Goal: Transaction & Acquisition: Purchase product/service

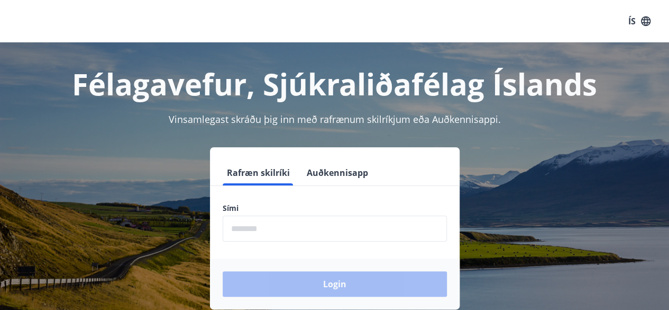
click at [305, 228] on input "phone" at bounding box center [335, 228] width 224 height 26
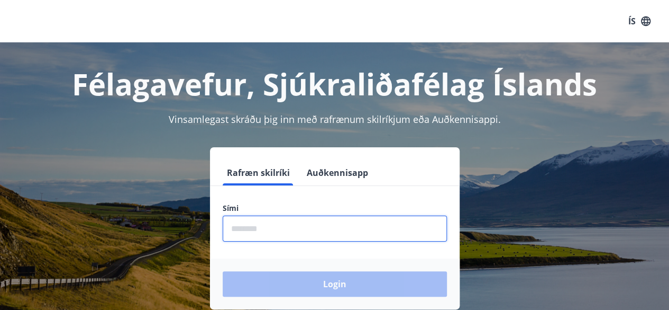
type input "********"
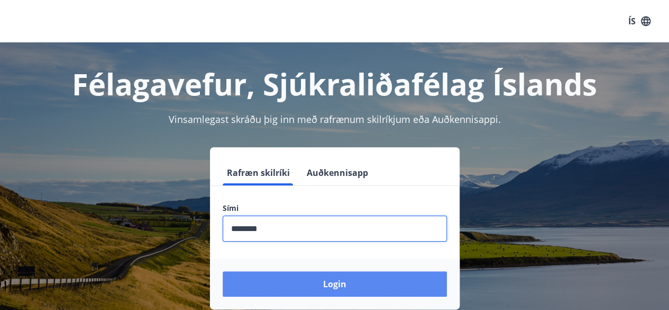
click at [316, 278] on button "Login" at bounding box center [335, 283] width 224 height 25
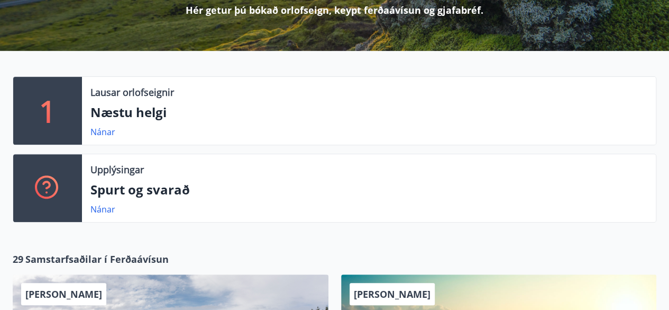
scroll to position [185, 0]
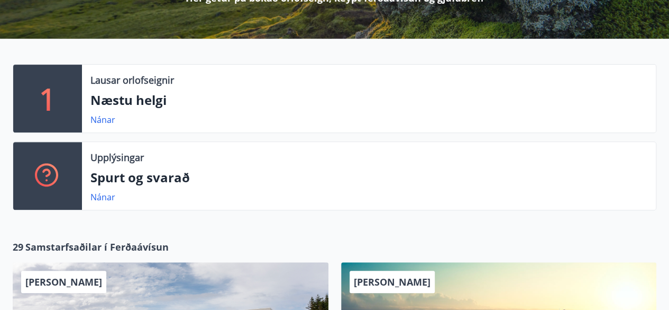
click at [49, 98] on p "1" at bounding box center [47, 98] width 17 height 40
click at [104, 123] on link "Nánar" at bounding box center [102, 120] width 25 height 12
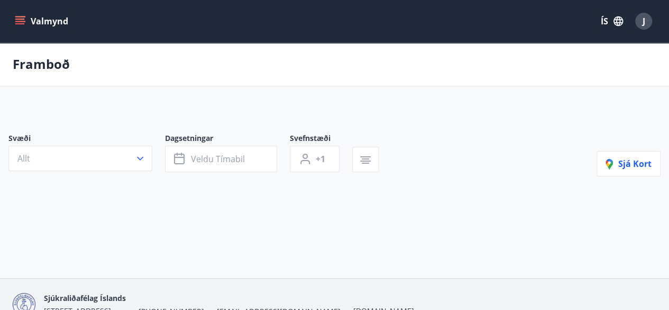
type input "*"
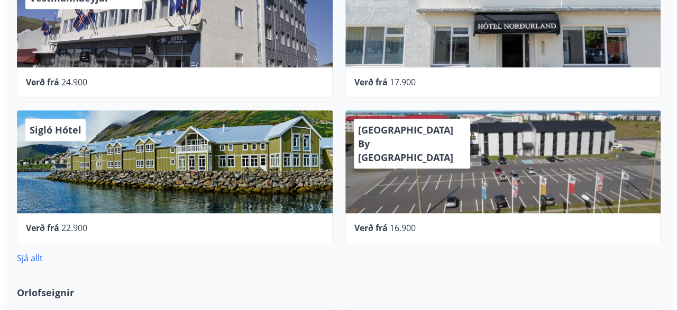
scroll to position [470, 0]
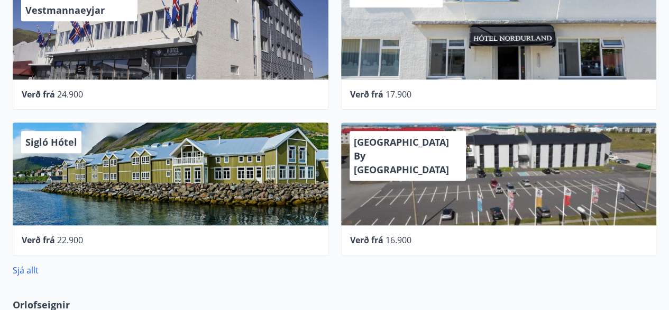
click at [109, 160] on div "Sigló Hótel" at bounding box center [171, 173] width 316 height 103
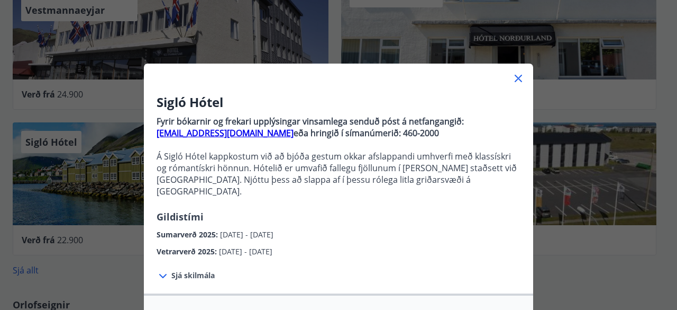
click at [160, 274] on icon at bounding box center [162, 276] width 7 height 4
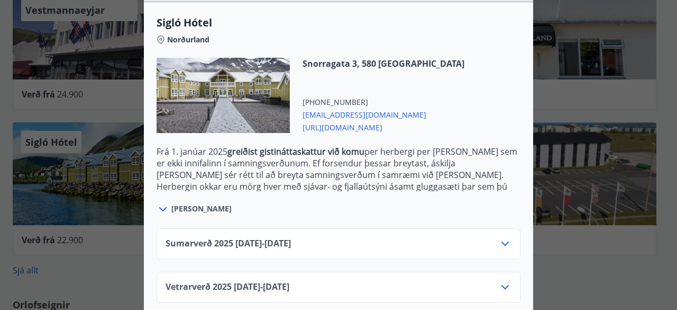
scroll to position [397, 0]
click at [505, 280] on icon at bounding box center [505, 286] width 13 height 13
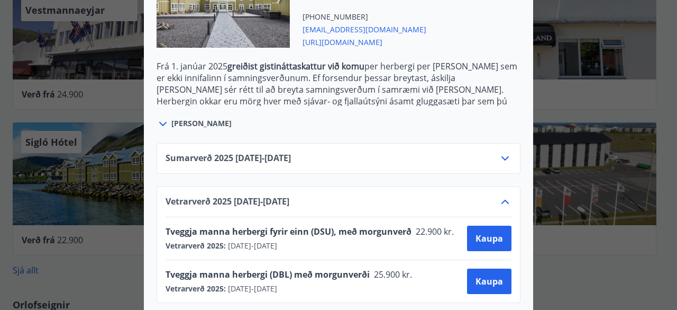
scroll to position [483, 0]
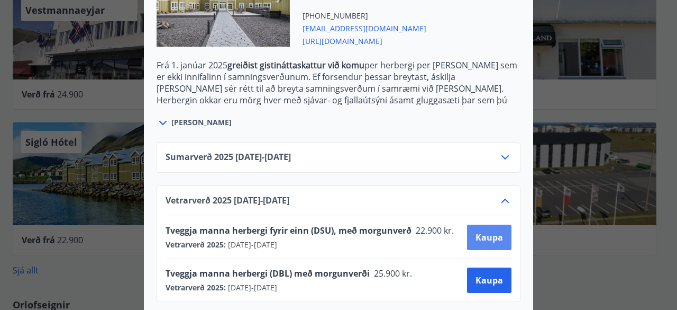
click at [495, 231] on span "Kaupa" at bounding box center [490, 237] width 28 height 12
